Goal: Information Seeking & Learning: Learn about a topic

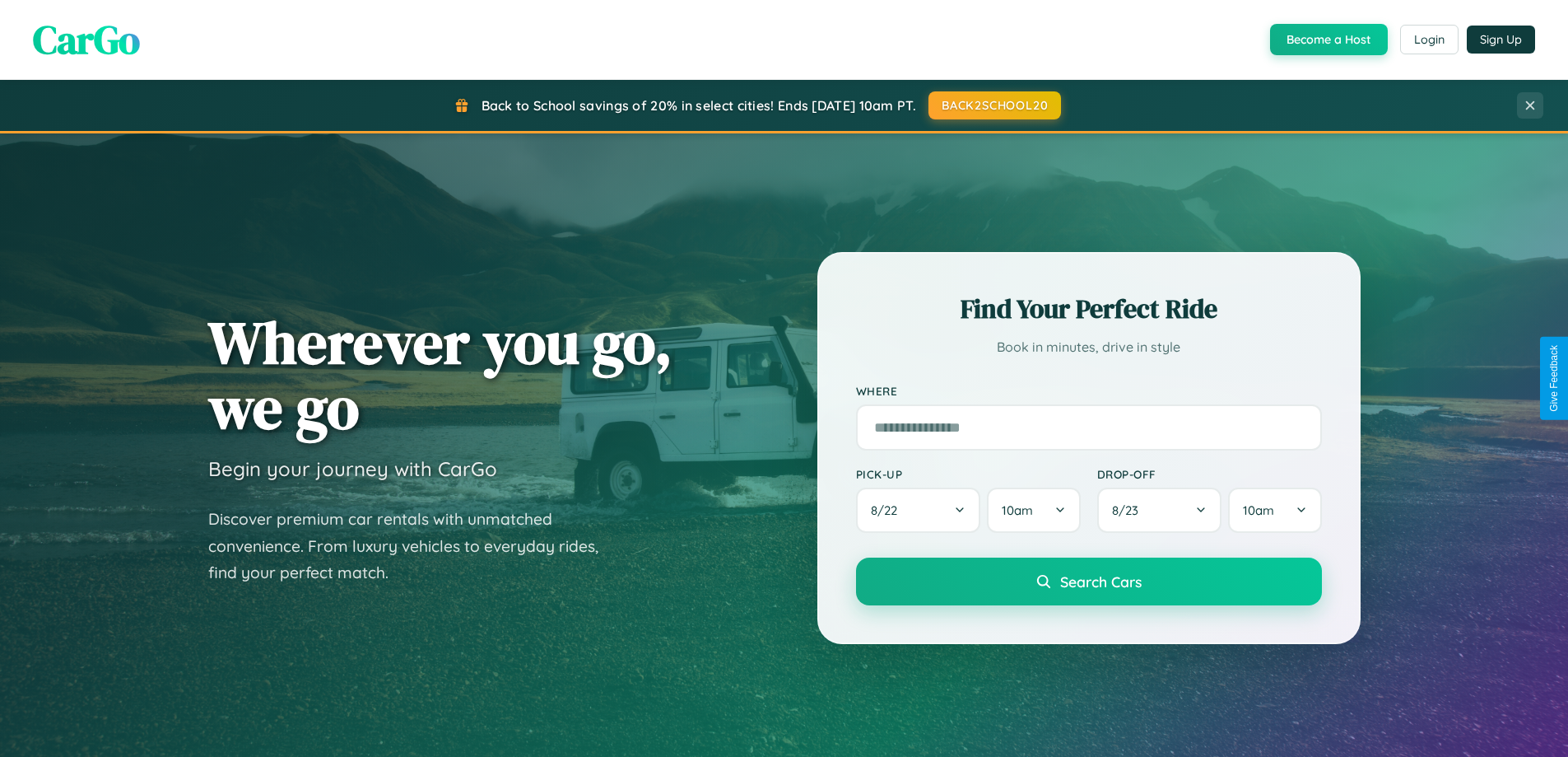
scroll to position [3169, 0]
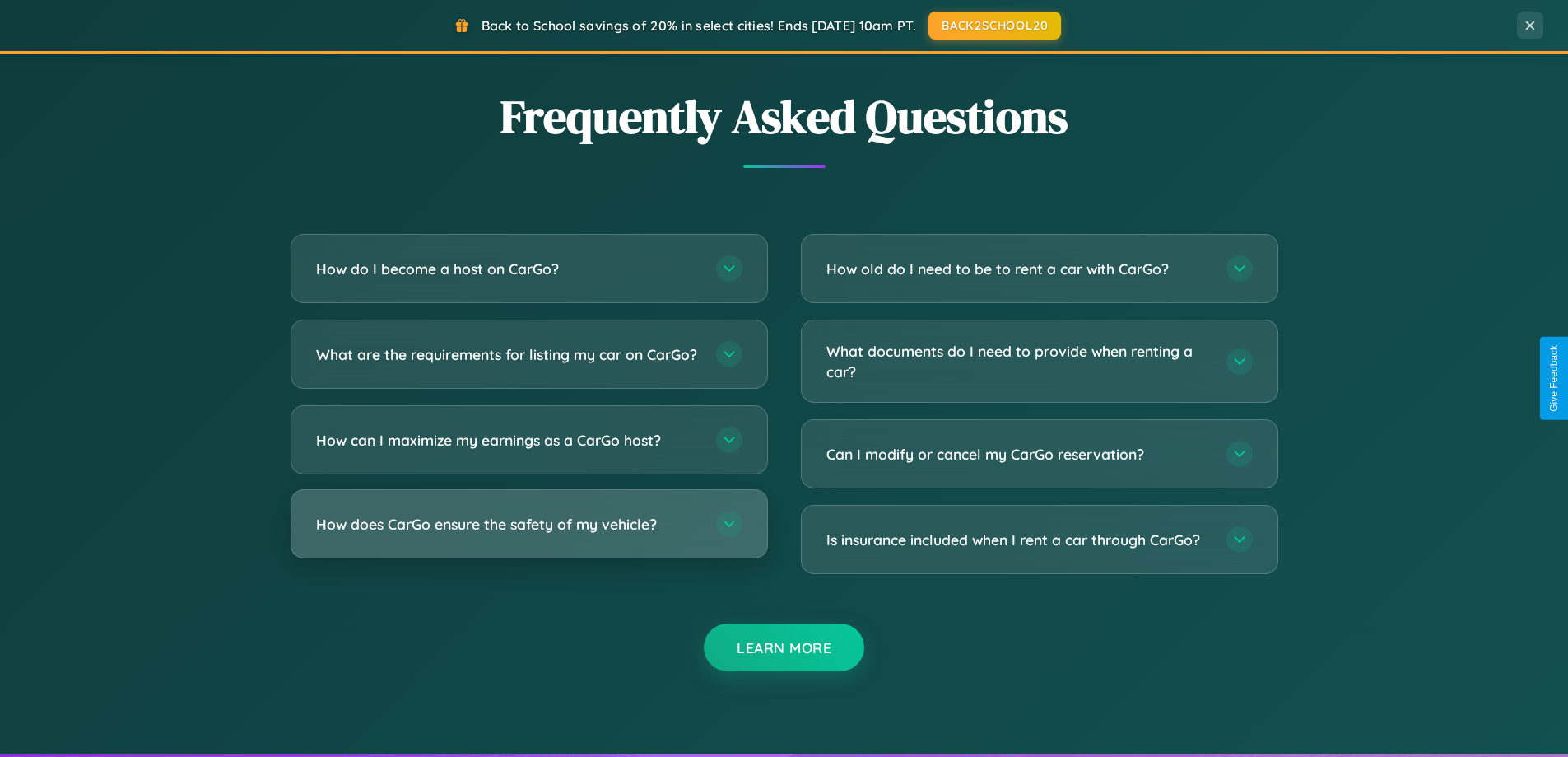
click at [529, 534] on h3 "How does CarGo ensure the safety of my vehicle?" at bounding box center [508, 524] width 384 height 20
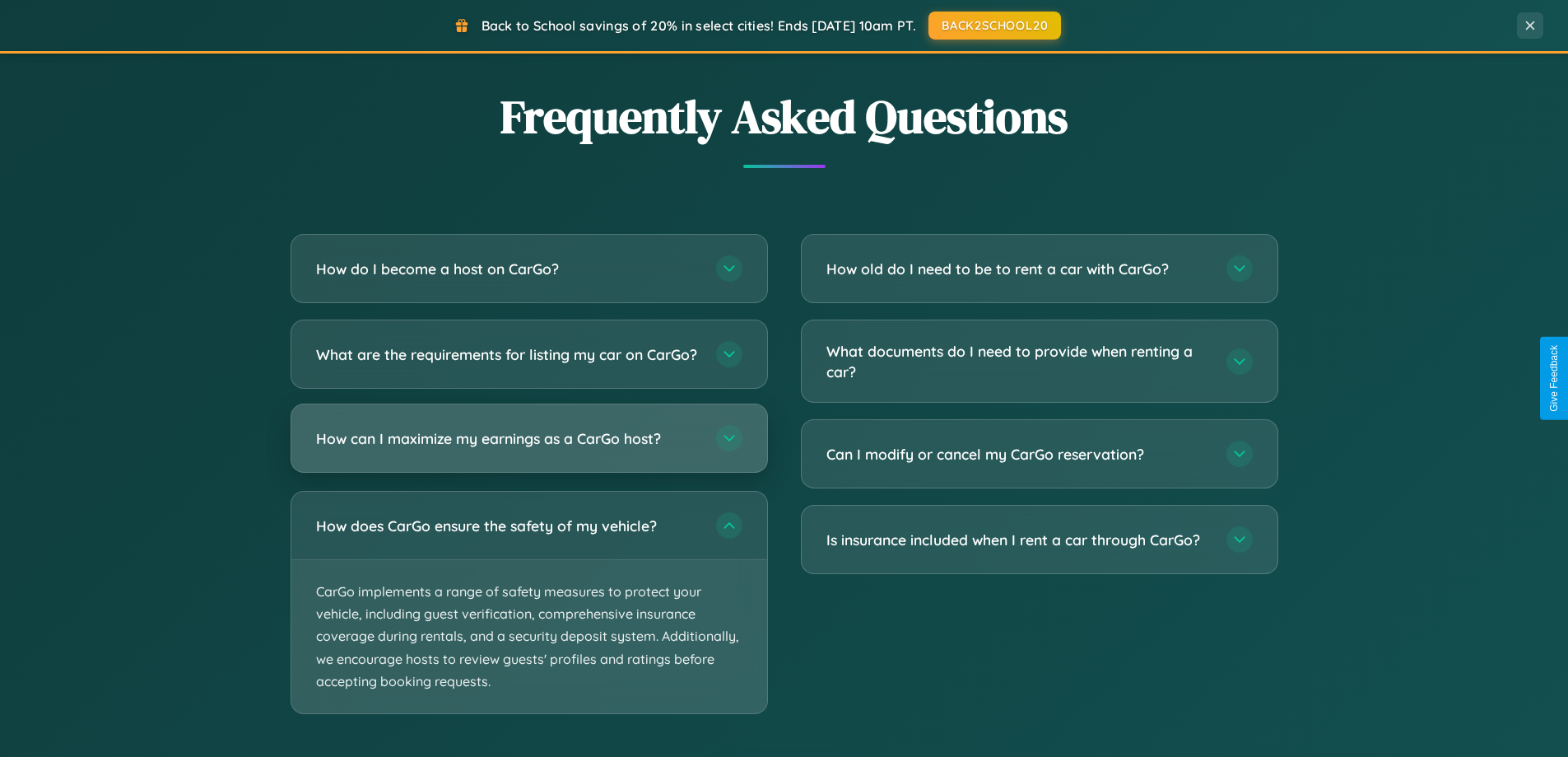
click at [529, 449] on h3 "How can I maximize my earnings as a CarGo host?" at bounding box center [508, 439] width 384 height 20
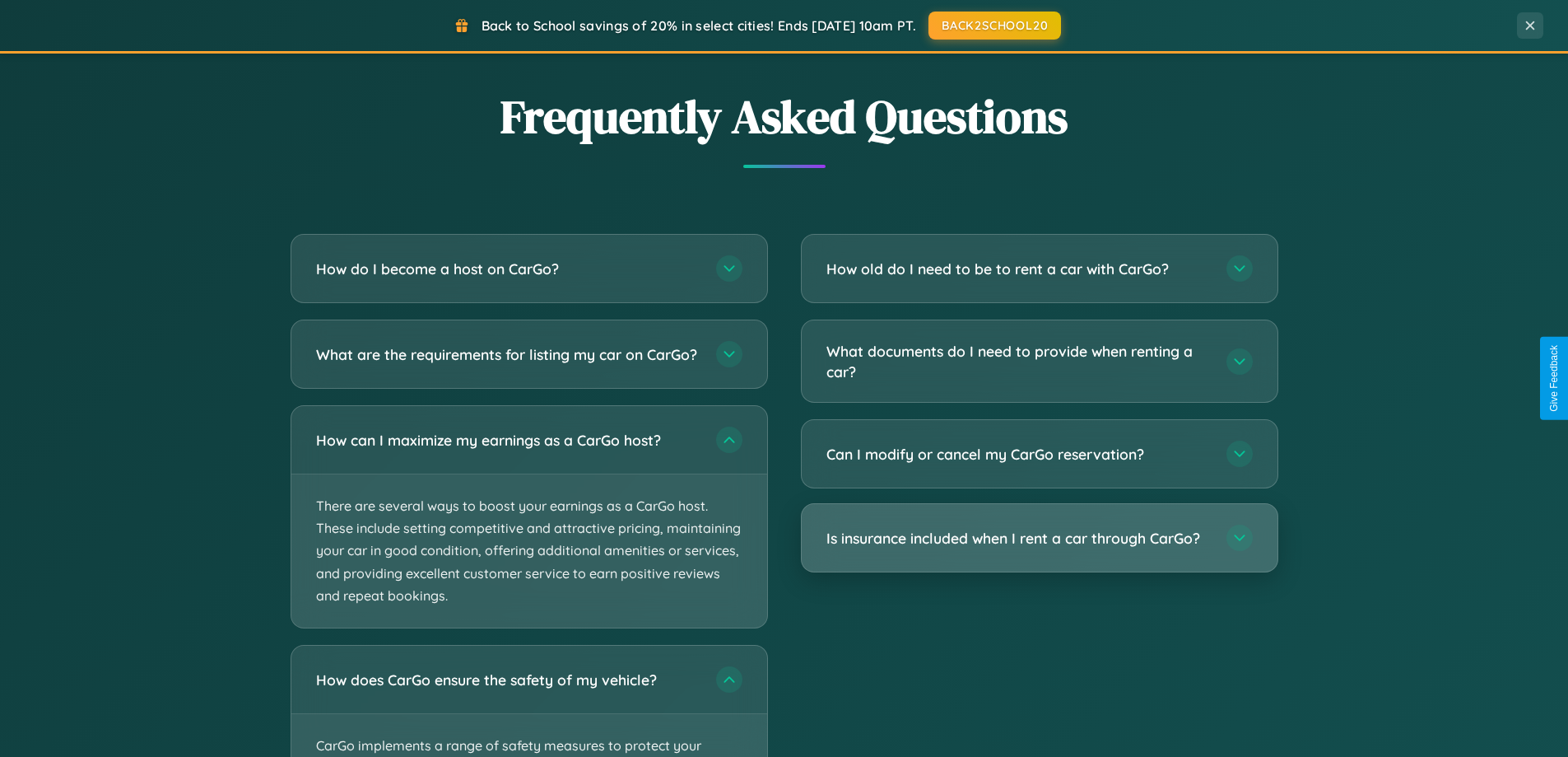
click at [1039, 538] on h3 "Is insurance included when I rent a car through CarGo?" at bounding box center [1019, 539] width 384 height 20
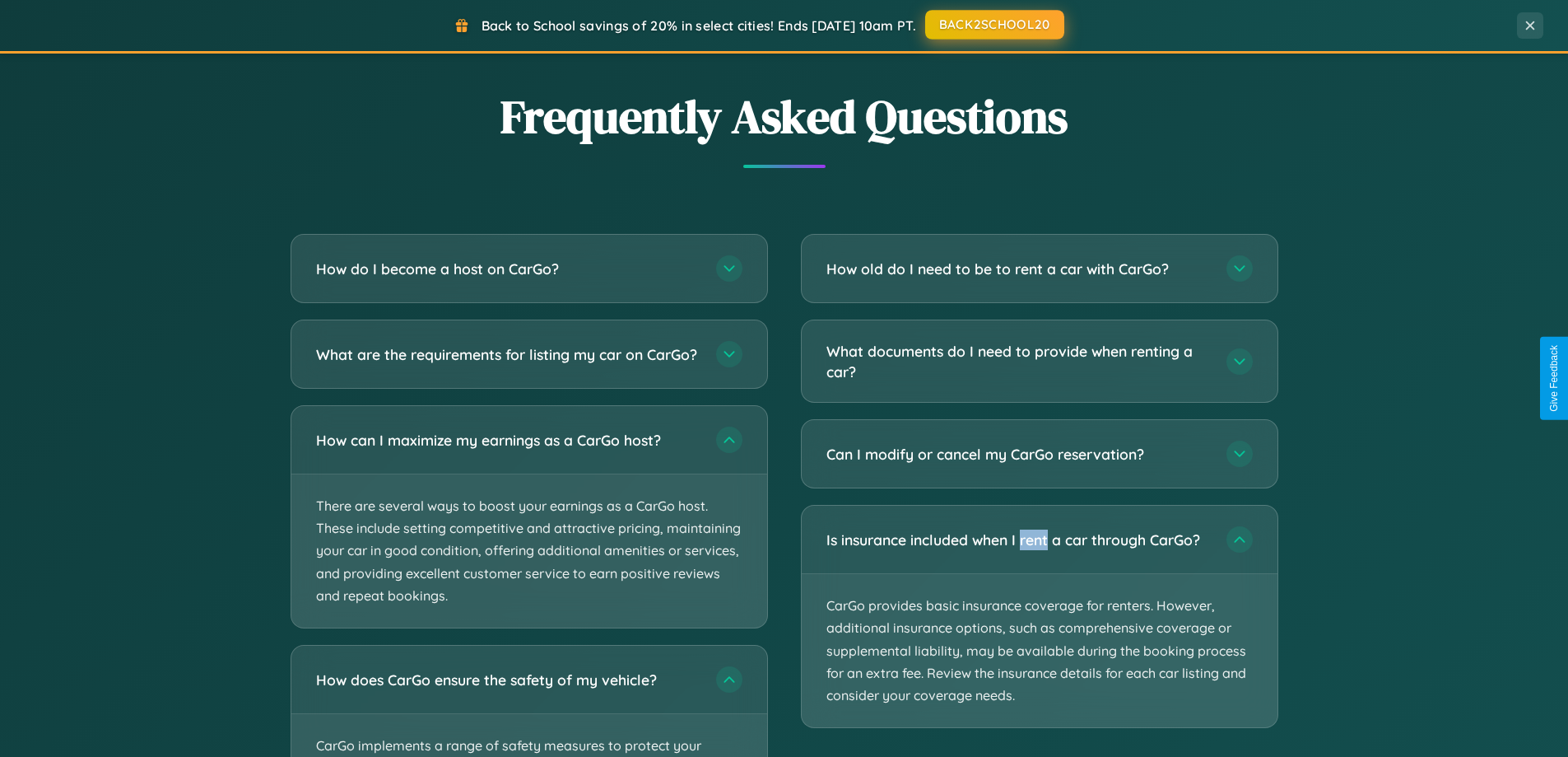
click at [994, 26] on button "BACK2SCHOOL20" at bounding box center [995, 25] width 139 height 30
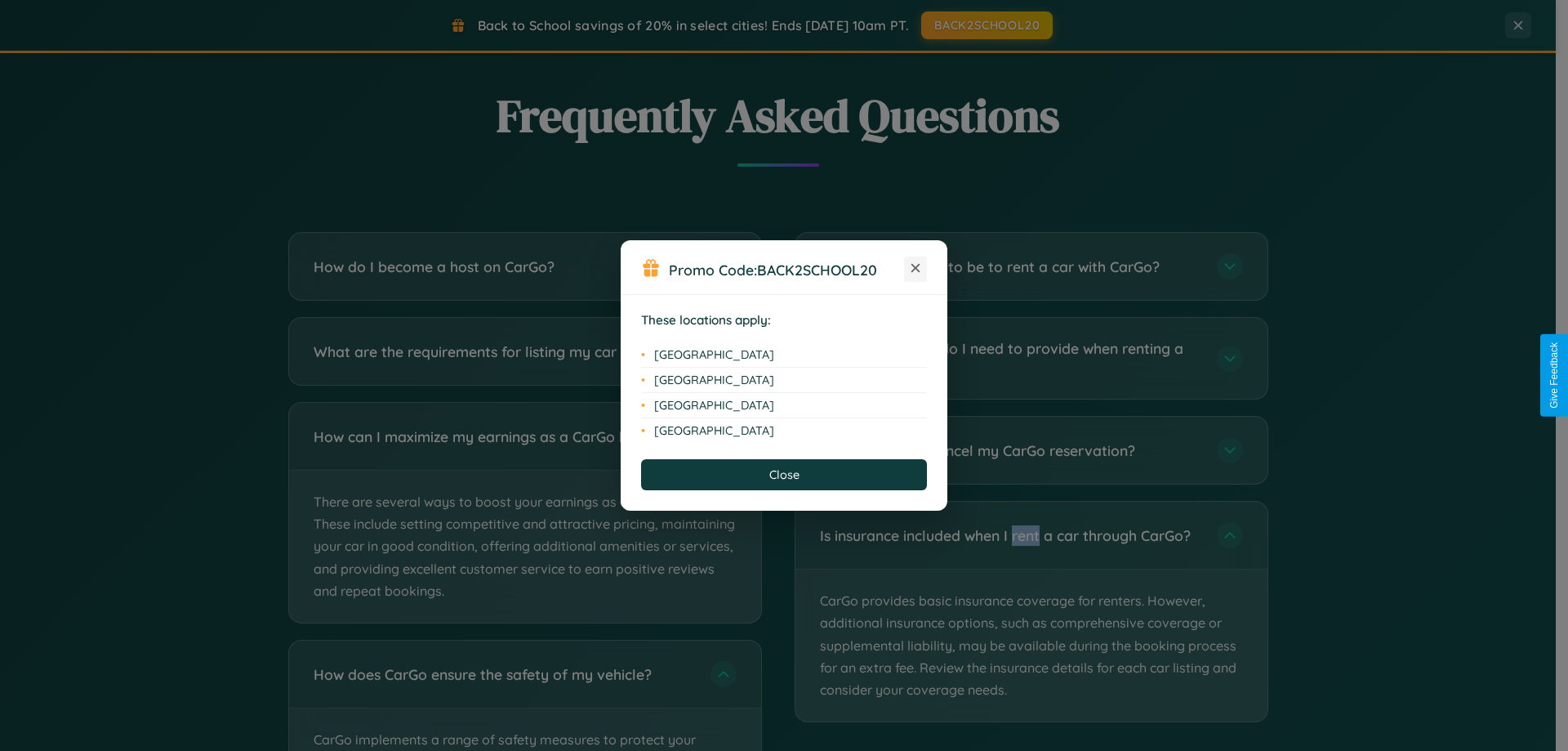
click at [916, 268] on icon at bounding box center [916, 268] width 9 height 9
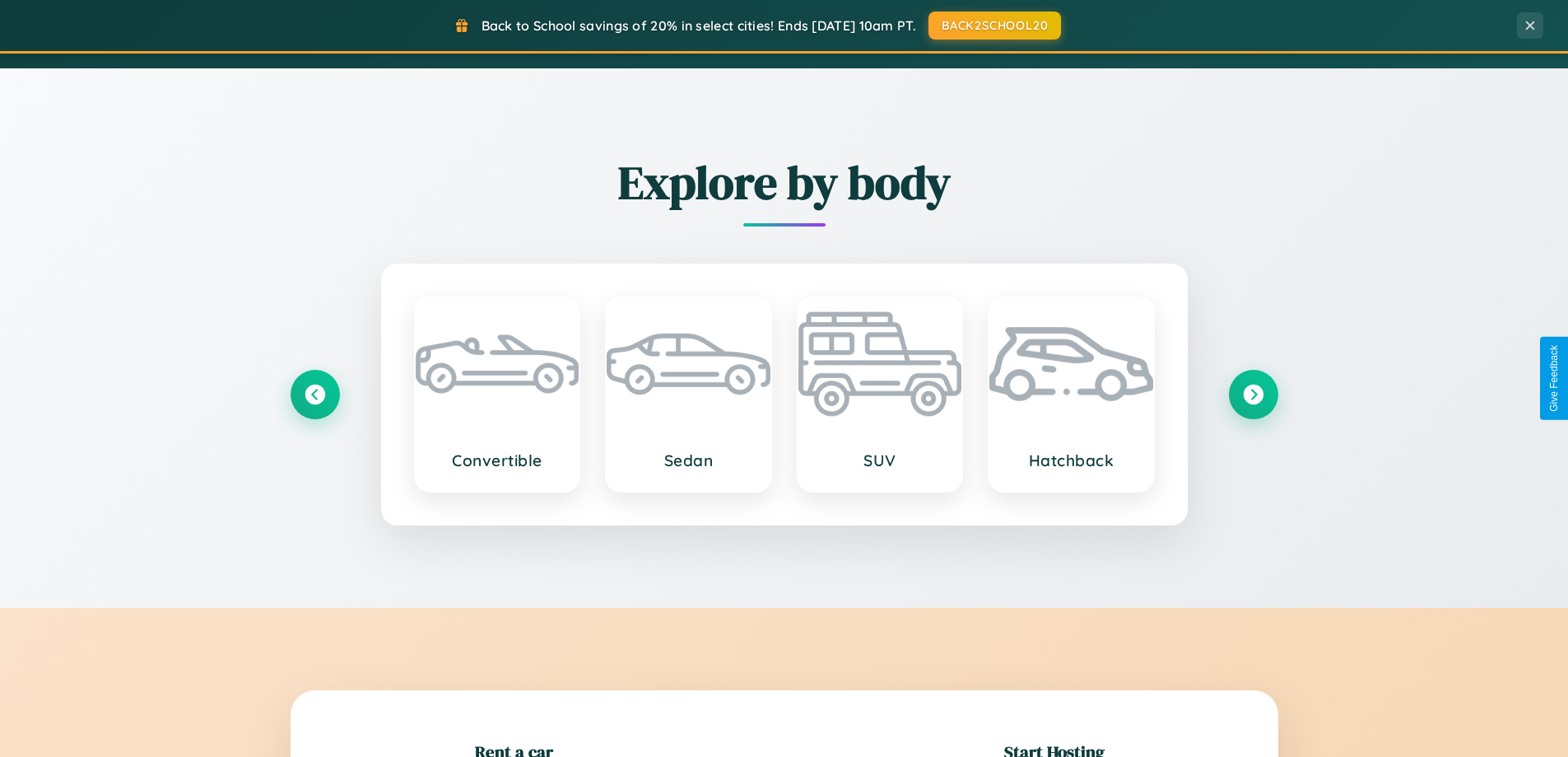
scroll to position [1133, 0]
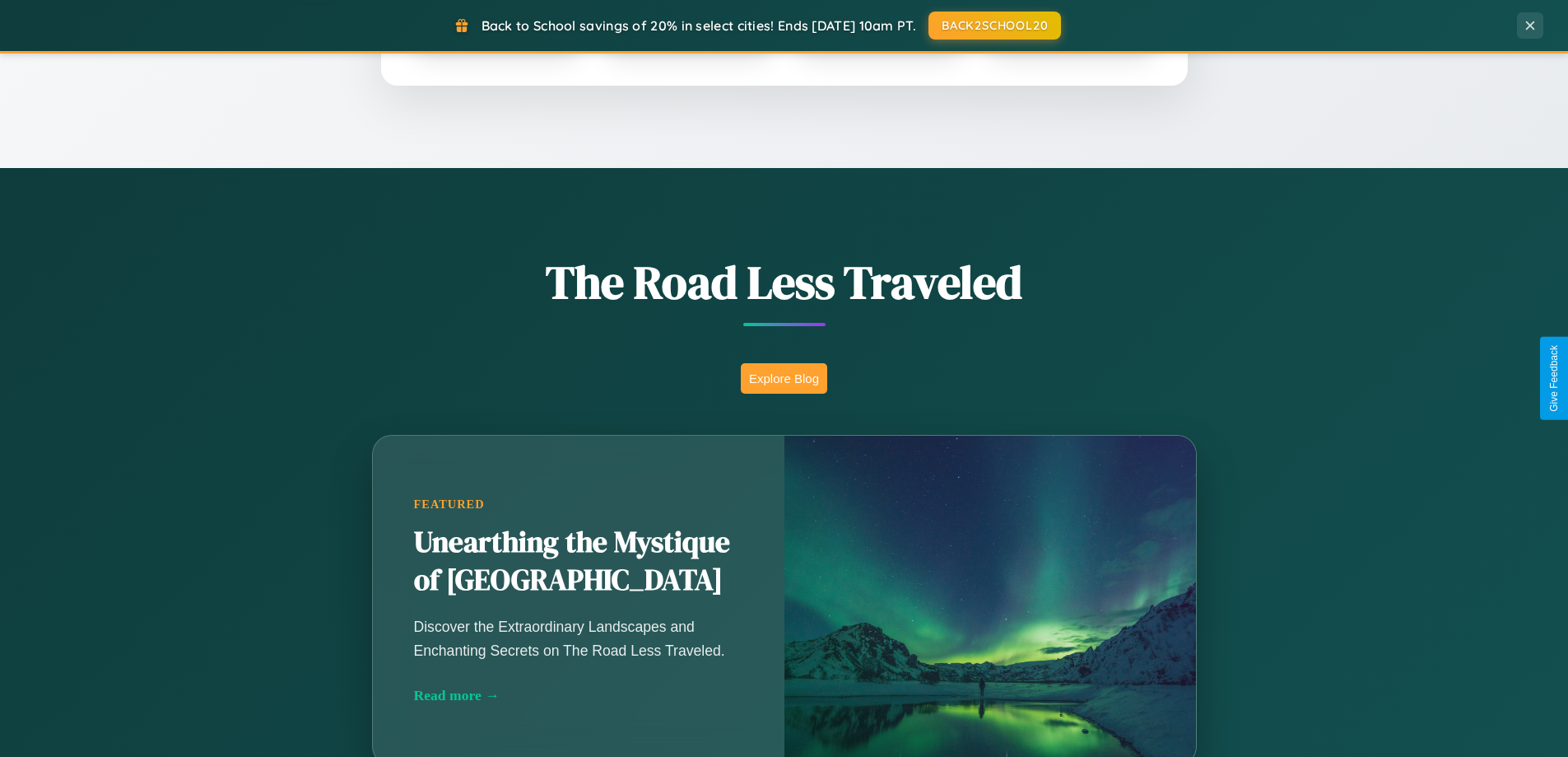
click at [784, 378] on button "Explore Blog" at bounding box center [783, 379] width 86 height 31
